Goal: Transaction & Acquisition: Purchase product/service

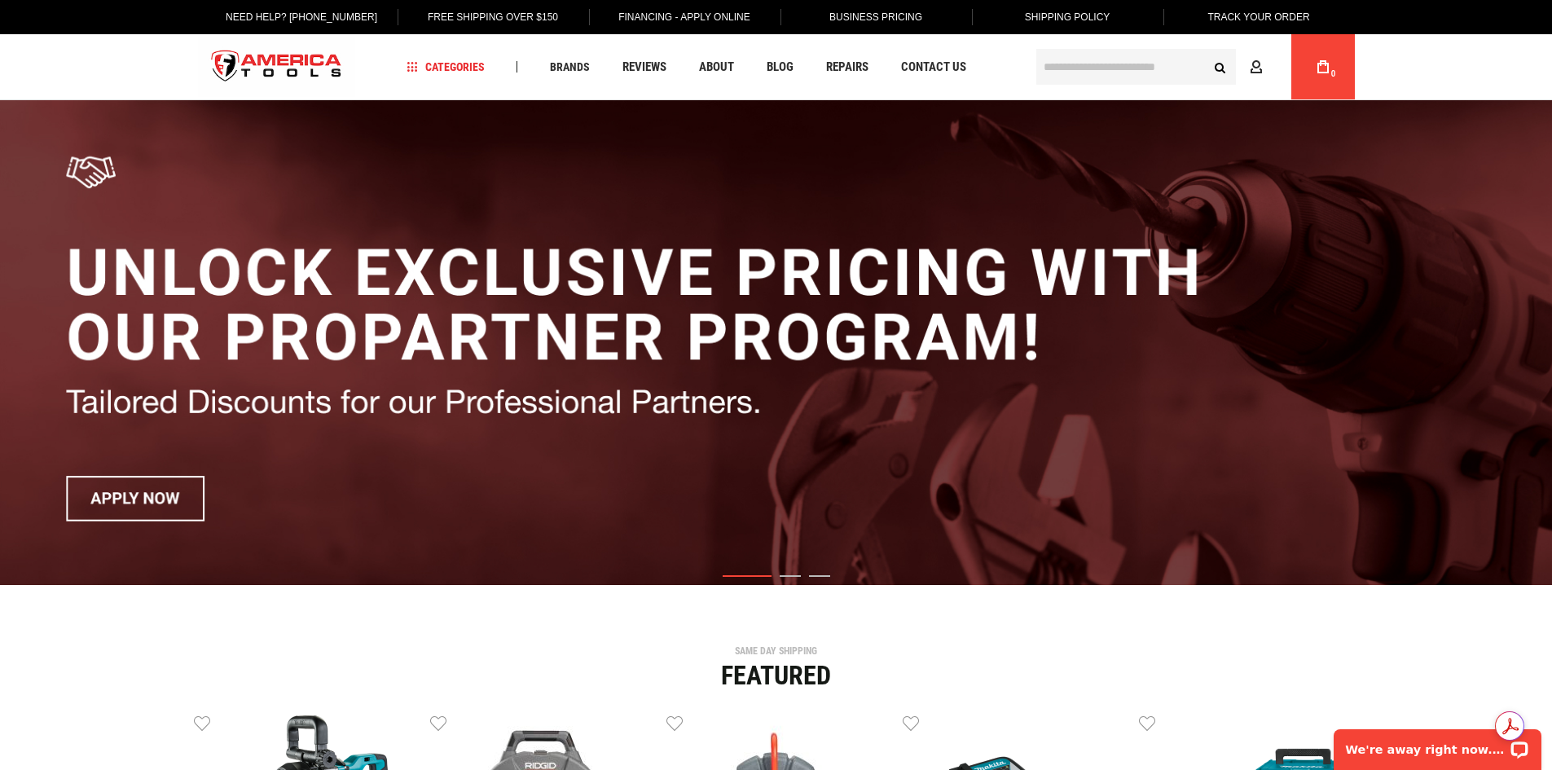
click at [1158, 58] on input "text" at bounding box center [1136, 67] width 200 height 36
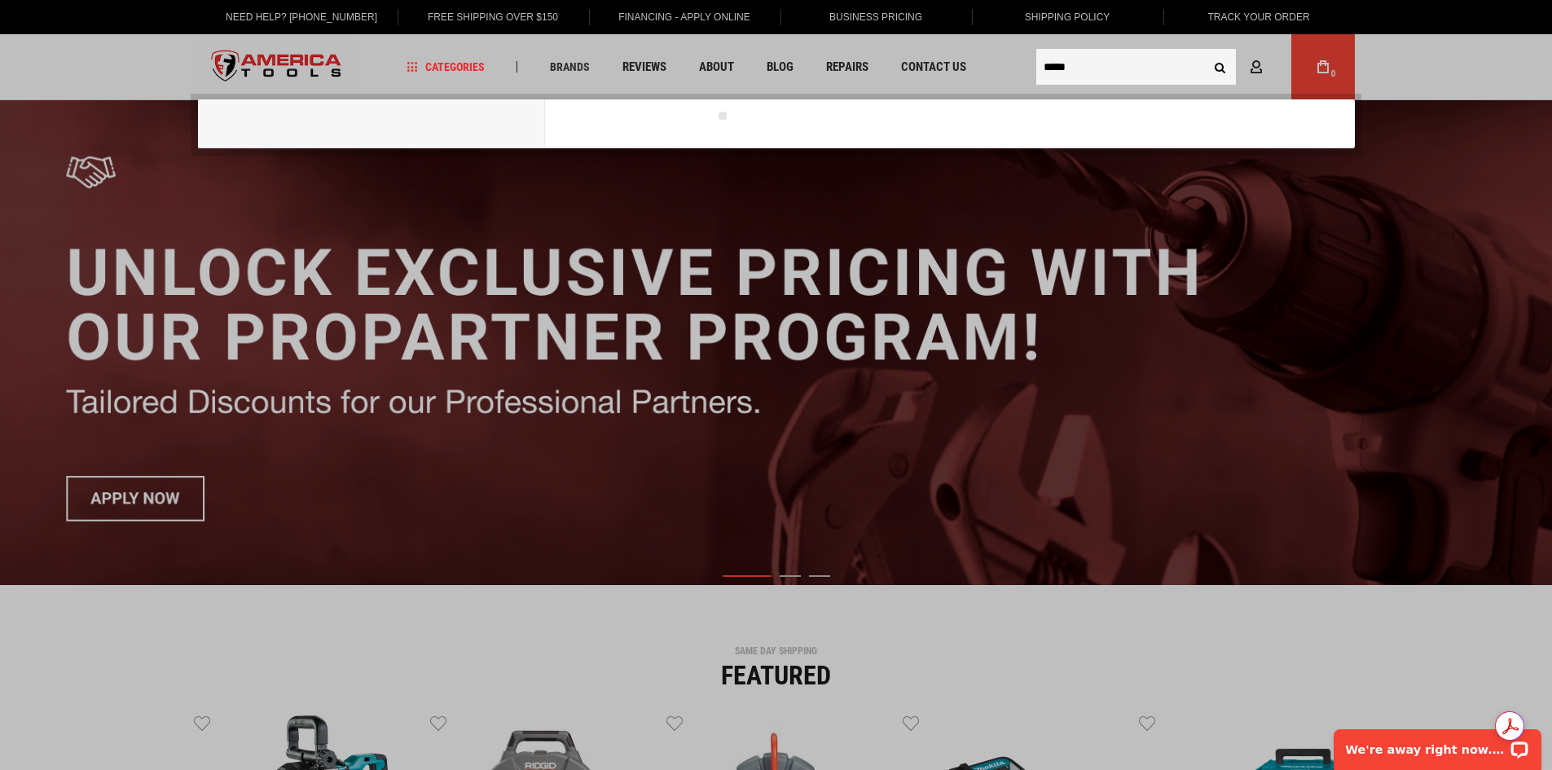
type input "*****"
click at [1205, 51] on button "Search" at bounding box center [1220, 66] width 31 height 31
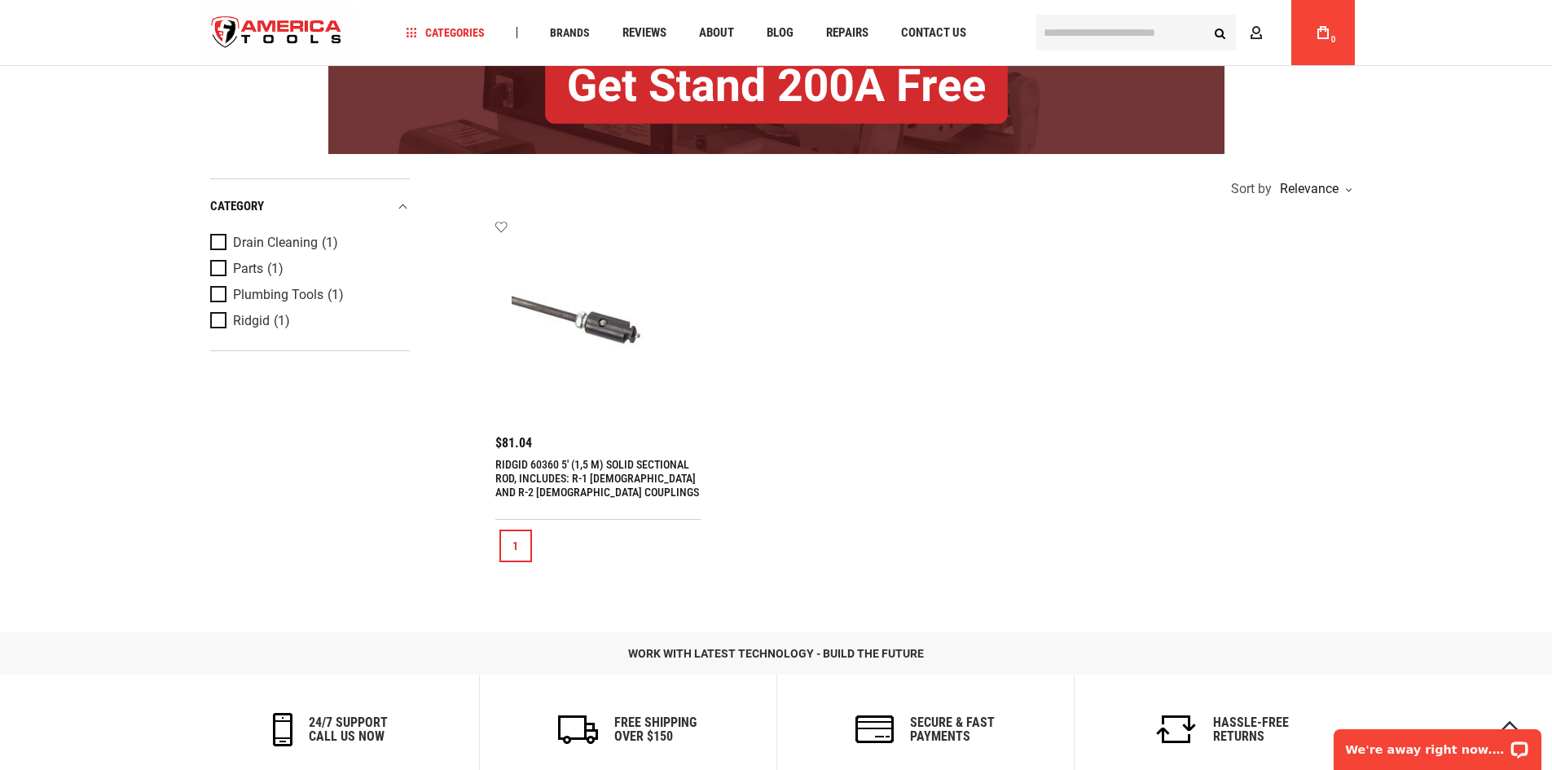
click at [530, 475] on link "RIDGID 60360 5' (1,5 M) SOLID SECTIONAL ROD, INCLUDES: R-1 [DEMOGRAPHIC_DATA] A…" at bounding box center [597, 478] width 204 height 41
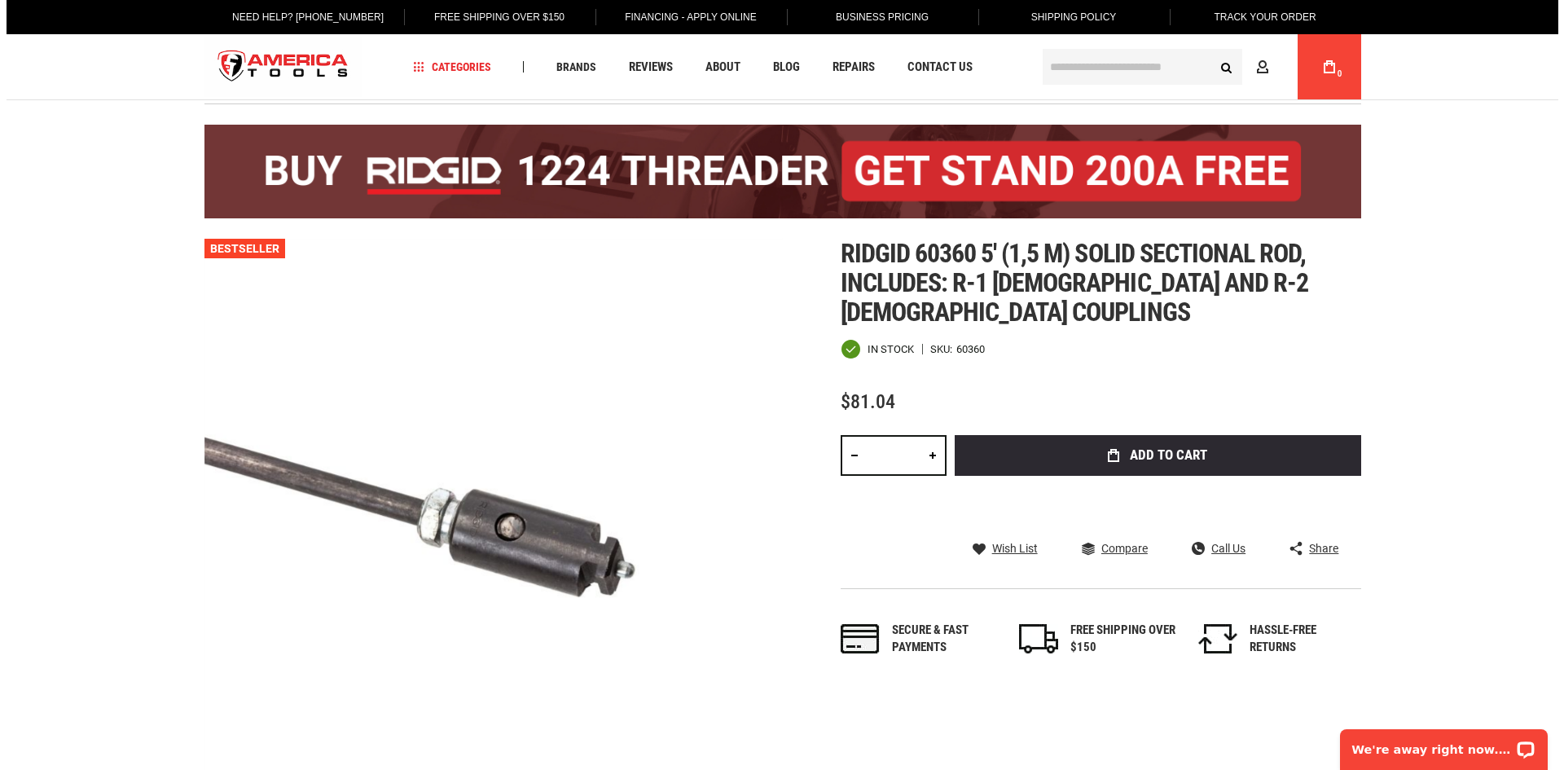
scroll to position [81, 0]
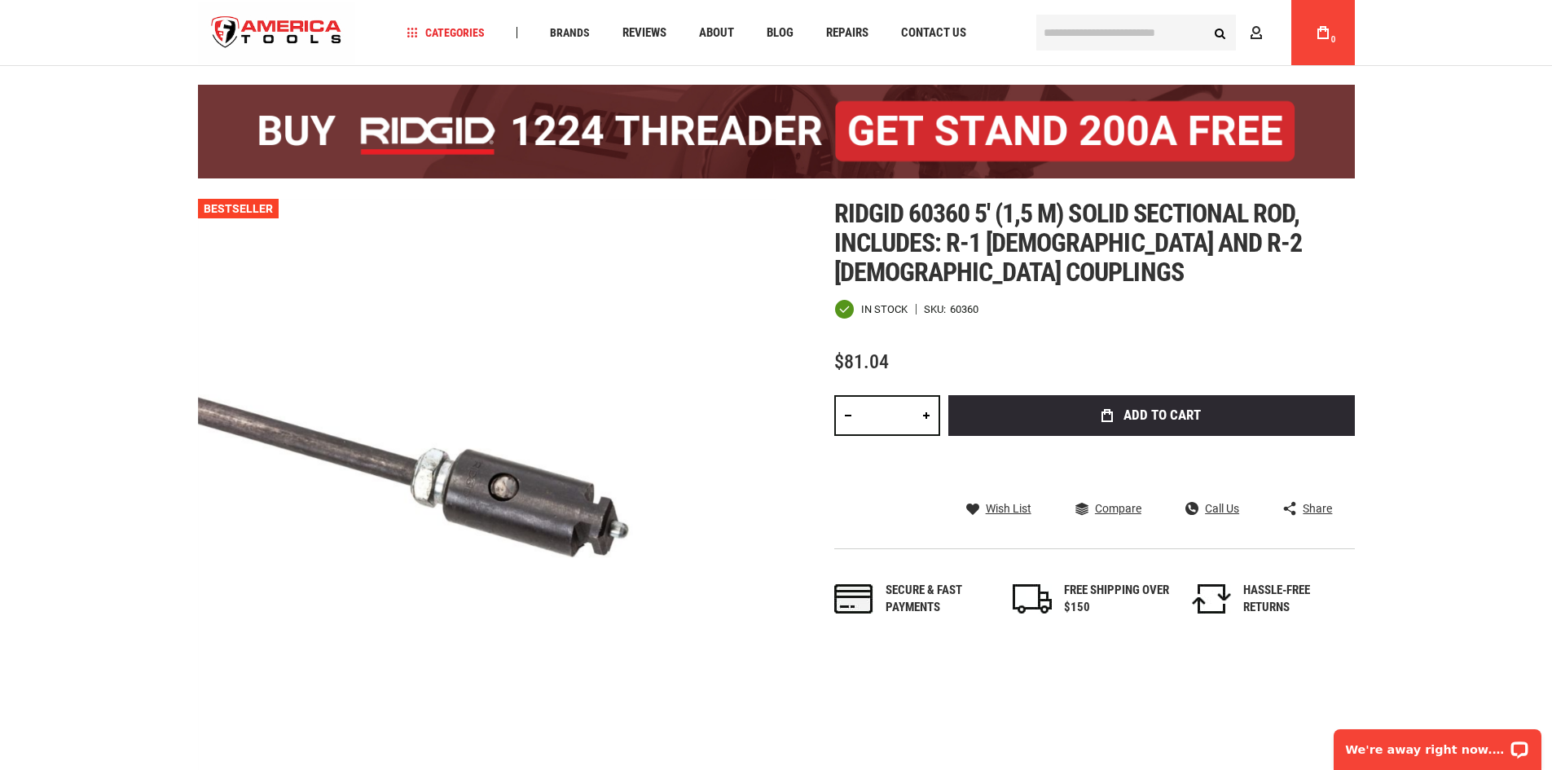
click at [878, 396] on input "*" at bounding box center [887, 415] width 106 height 41
type input "**"
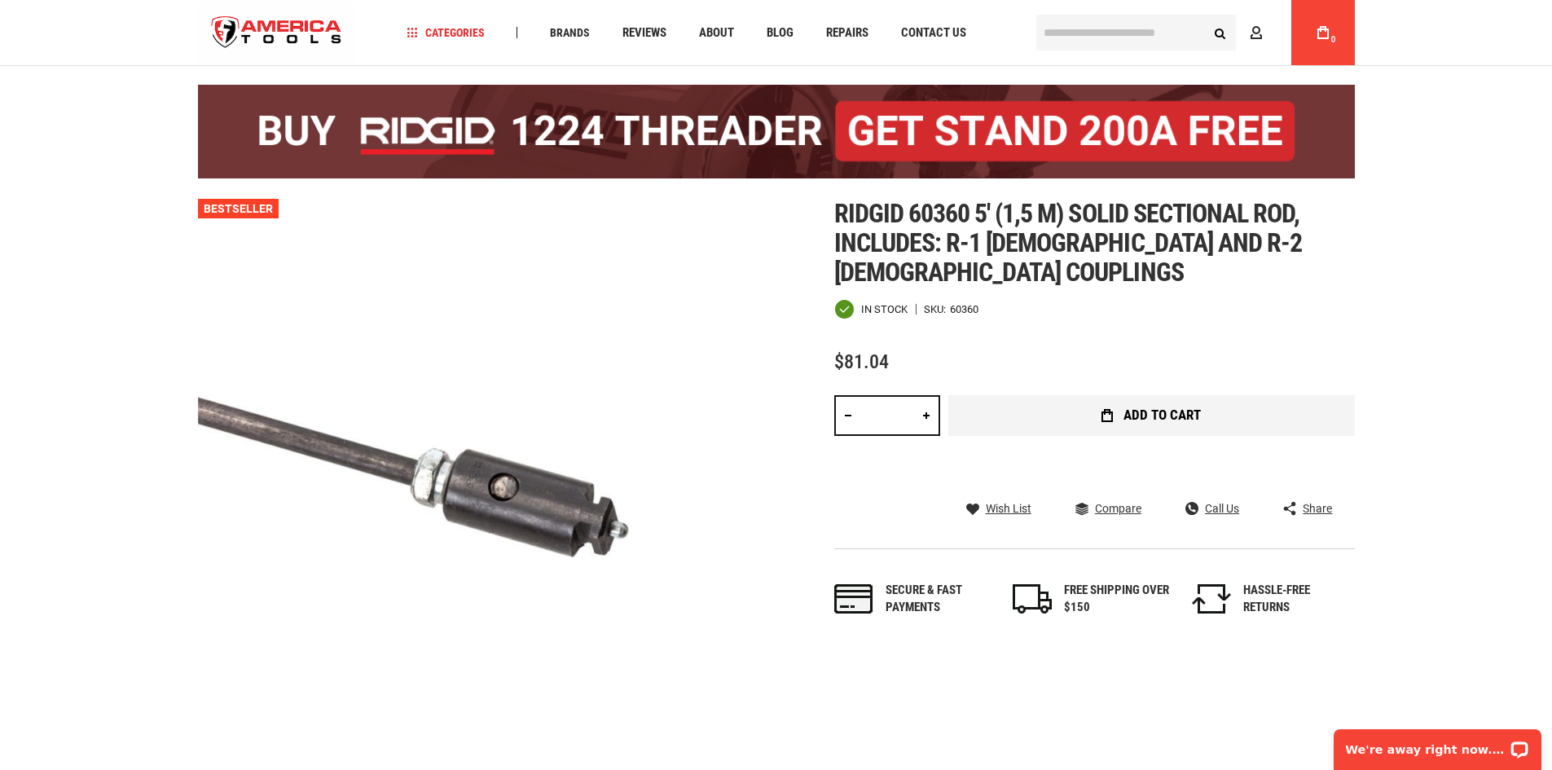
click at [1131, 408] on span "Add to Cart" at bounding box center [1161, 415] width 77 height 14
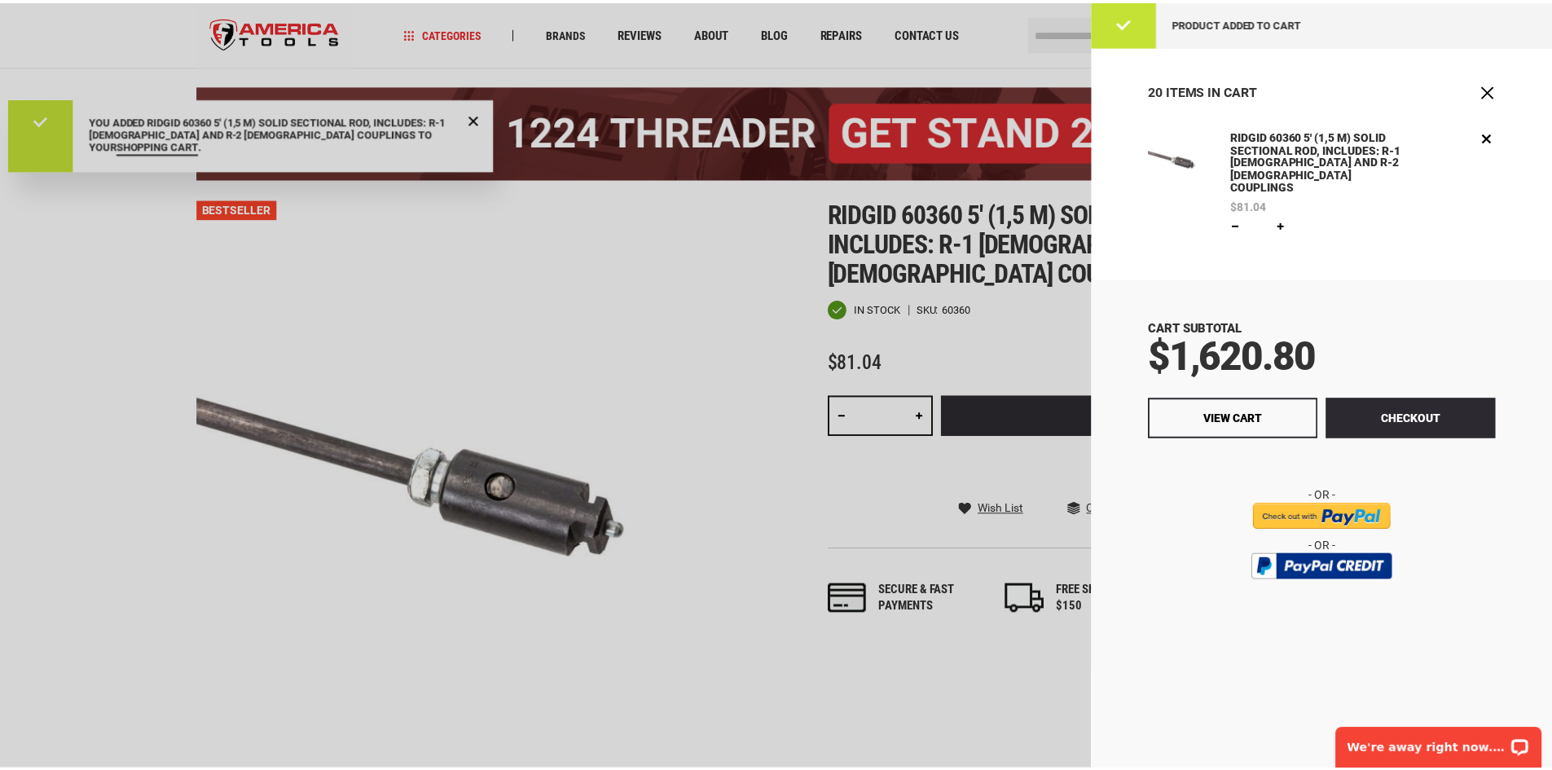
scroll to position [0, 0]
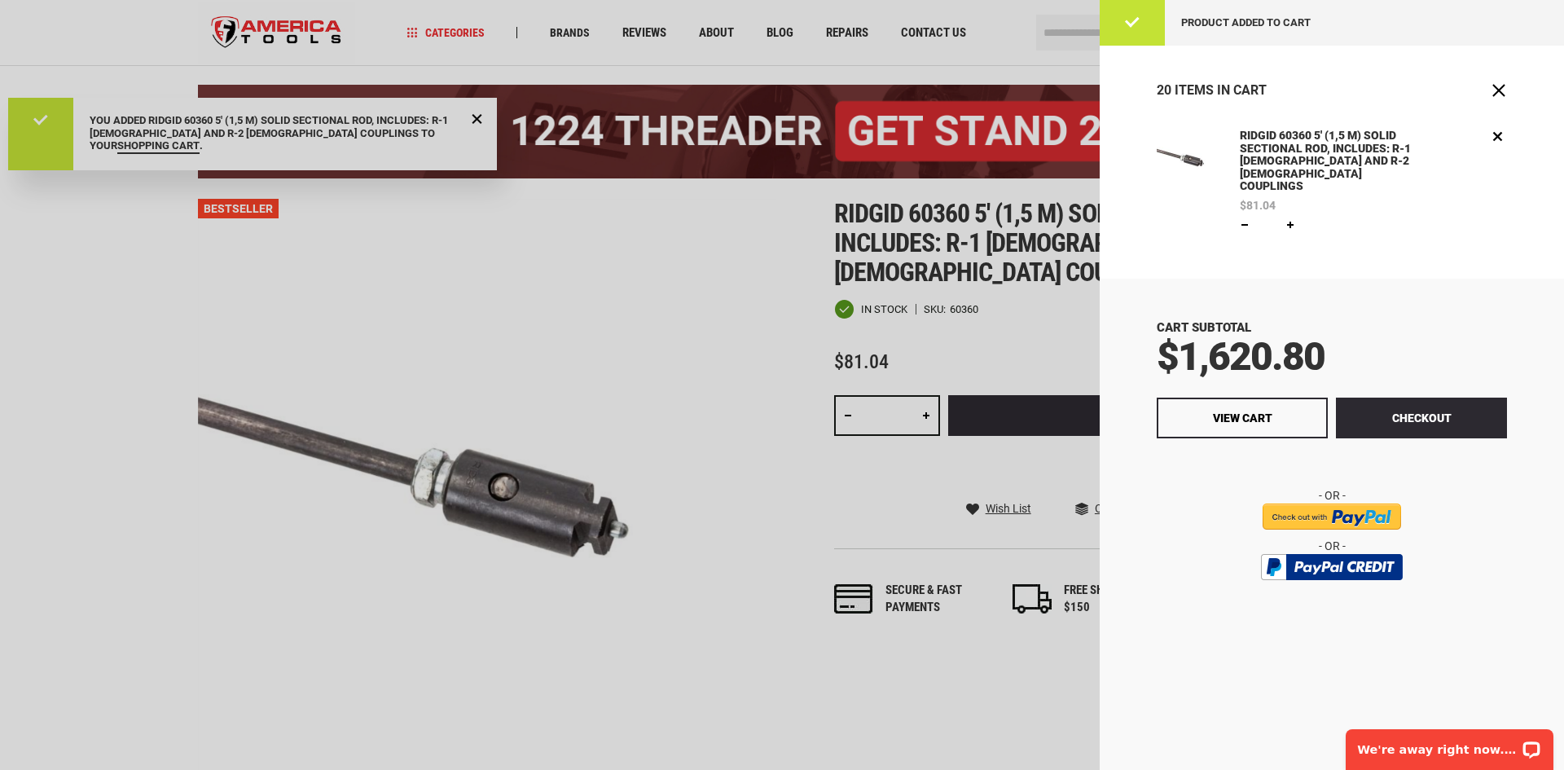
click at [788, 246] on div at bounding box center [782, 385] width 1564 height 770
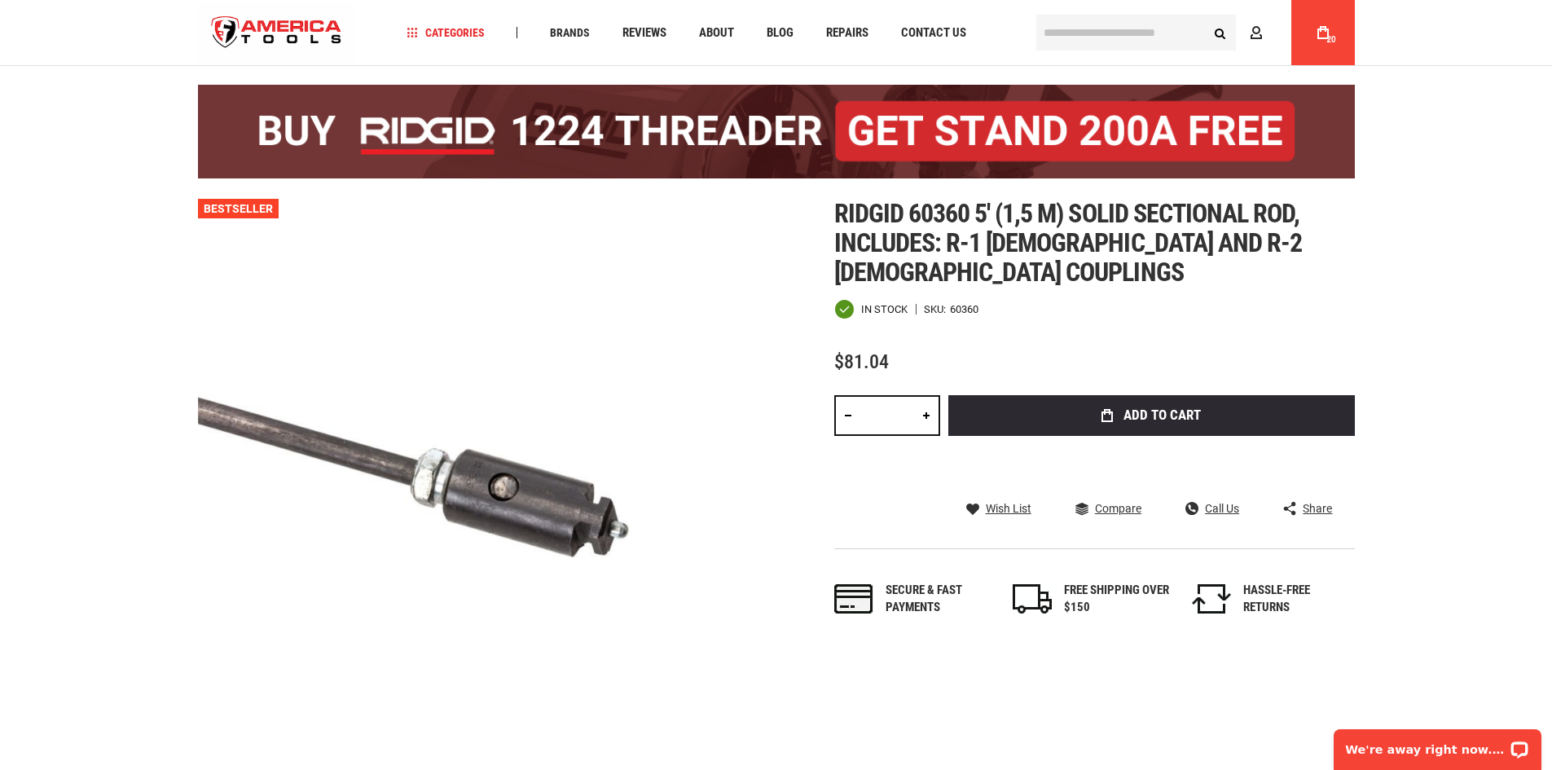
click at [1040, 211] on span "Ridgid 60360 5' (1,5 m) solid sectional rod, includes: r-1 male and r-2 female …" at bounding box center [1068, 243] width 468 height 90
click at [998, 292] on div "Ridgid 60360 5' (1,5 m) solid sectional rod, includes: r-1 male and r-2 female …" at bounding box center [1094, 424] width 521 height 451
click at [965, 226] on span "Ridgid 60360 5' (1,5 m) solid sectional rod, includes: r-1 male and r-2 female …" at bounding box center [1068, 243] width 468 height 90
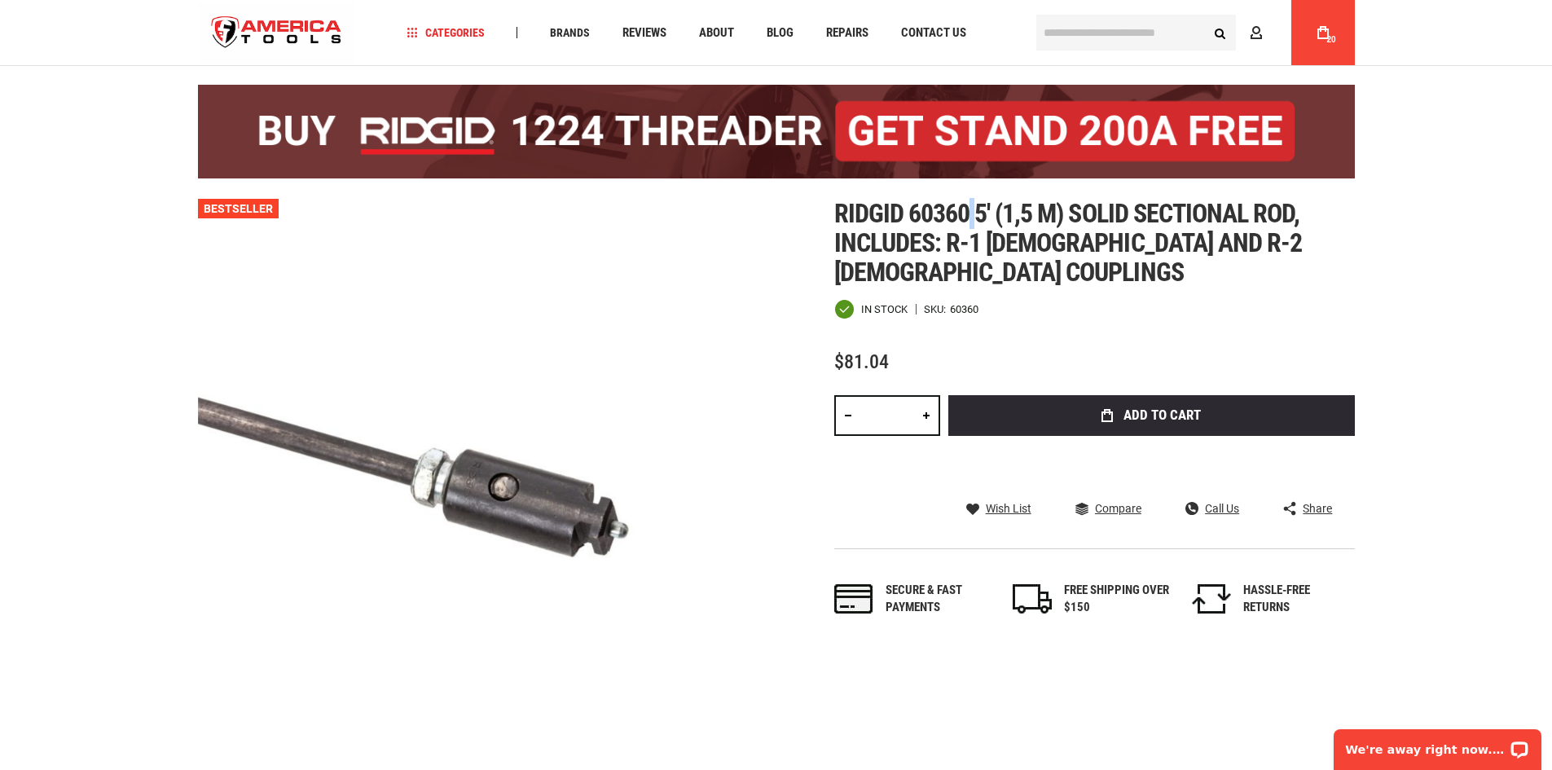
click at [965, 226] on span "Ridgid 60360 5' (1,5 m) solid sectional rod, includes: r-1 male and r-2 female …" at bounding box center [1068, 243] width 468 height 90
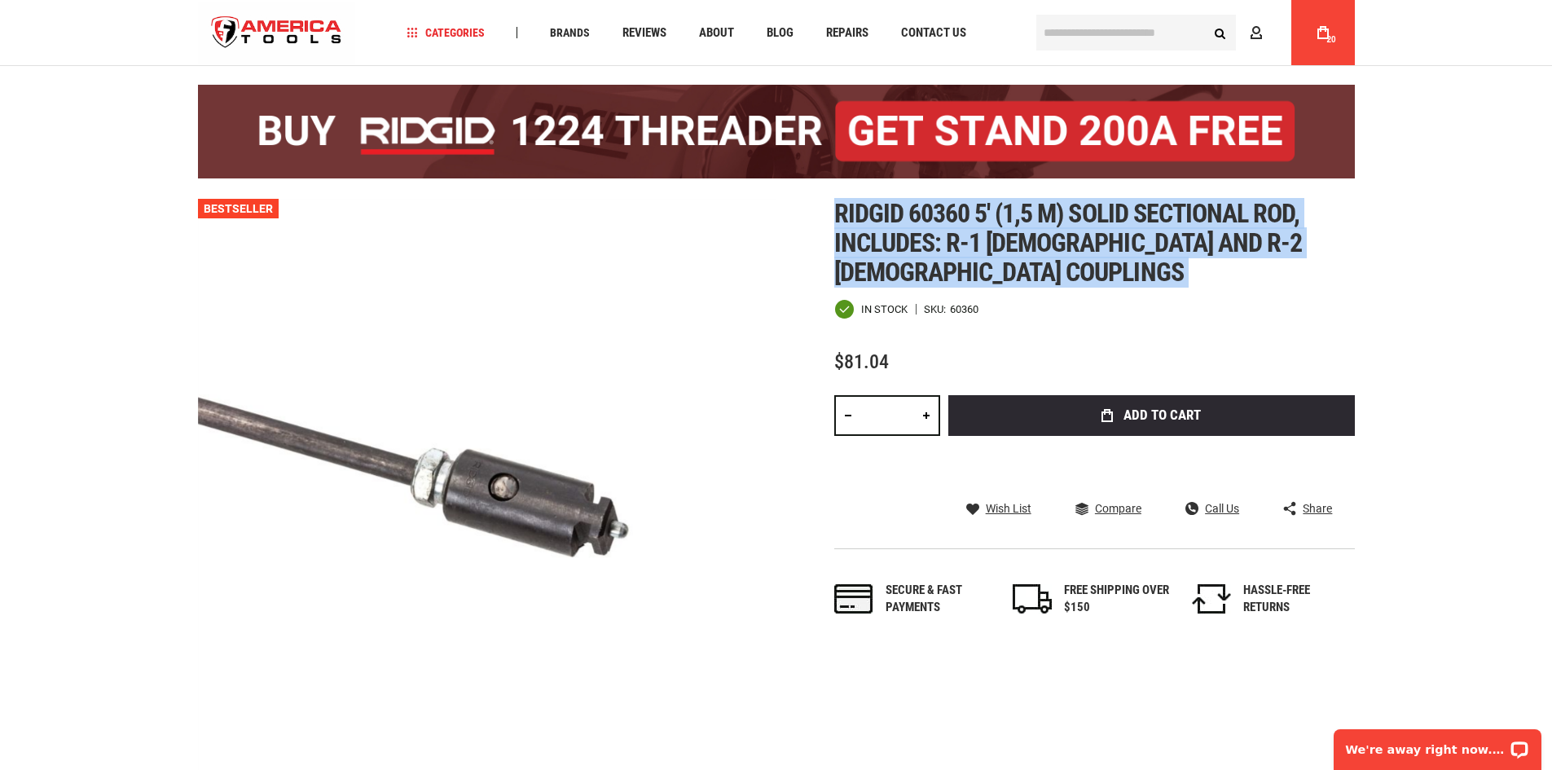
click at [965, 226] on span "Ridgid 60360 5' (1,5 m) solid sectional rod, includes: r-1 male and r-2 female …" at bounding box center [1068, 243] width 468 height 90
copy div "Ridgid 60360 5' (1,5 m) solid sectional rod, includes: r-1 male and r-2 female …"
